Goal: Task Accomplishment & Management: Manage account settings

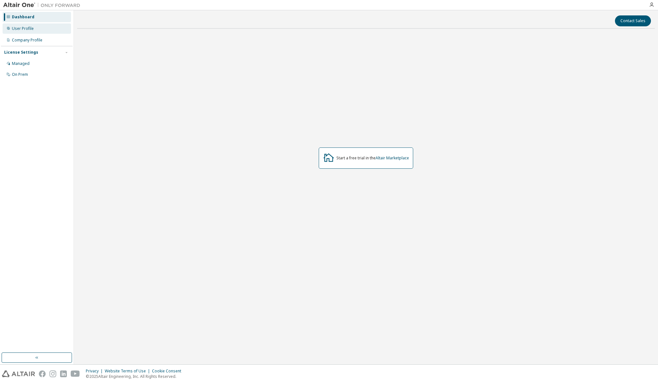
drag, startPoint x: 0, startPoint y: 0, endPoint x: 45, endPoint y: 29, distance: 53.3
click at [45, 29] on div "User Profile" at bounding box center [37, 28] width 68 height 10
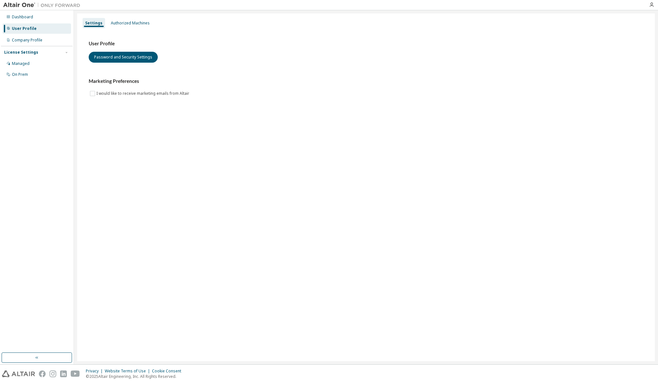
click at [26, 26] on div "User Profile" at bounding box center [24, 28] width 25 height 5
click at [28, 19] on div "Dashboard" at bounding box center [22, 16] width 21 height 5
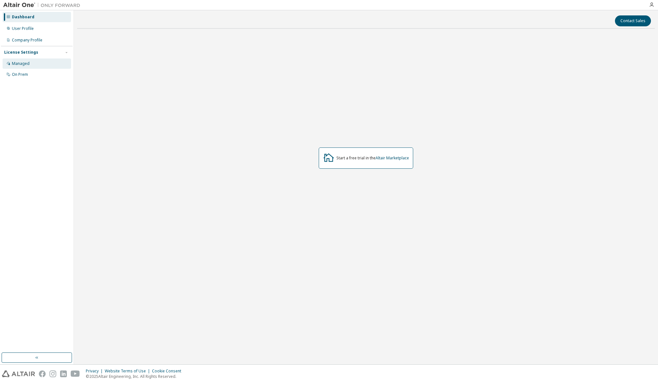
click at [25, 66] on div "Managed" at bounding box center [21, 63] width 18 height 5
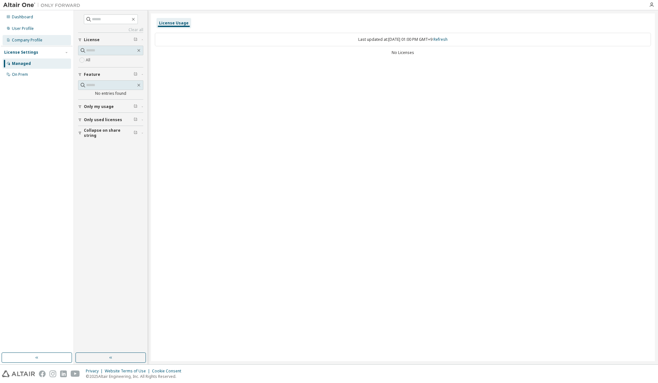
click at [30, 40] on div "Company Profile" at bounding box center [27, 40] width 31 height 5
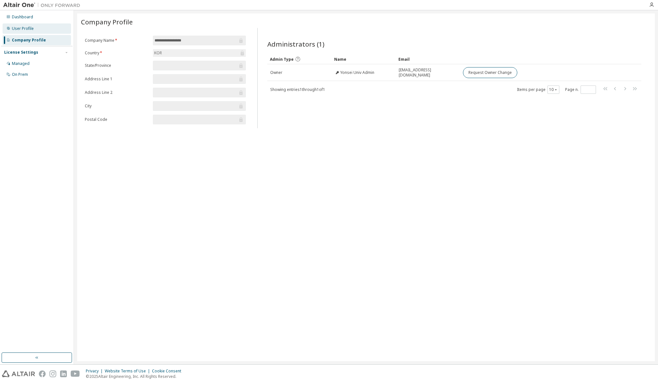
click at [26, 30] on div "User Profile" at bounding box center [23, 28] width 22 height 5
